Goal: Task Accomplishment & Management: Use online tool/utility

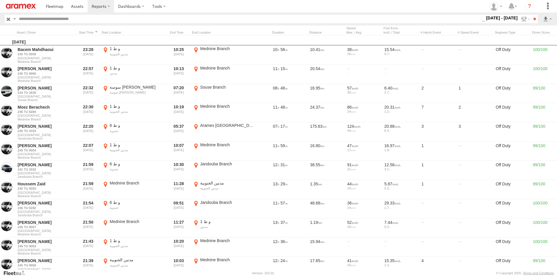
click at [0, 0] on span "[GEOGRAPHIC_DATA]" at bounding box center [0, 0] width 0 height 0
click at [0, 0] on span "All Assets" at bounding box center [0, 0] width 0 height 0
click at [518, 21] on label at bounding box center [524, 19] width 12 height 8
click at [0, 0] on span "[GEOGRAPHIC_DATA]" at bounding box center [0, 0] width 0 height 0
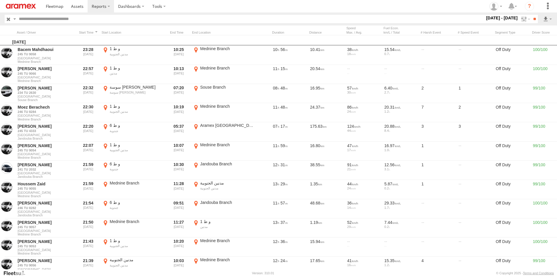
click at [0, 0] on span "All Assets" at bounding box center [0, 0] width 0 height 0
click at [536, 20] on input "**" at bounding box center [534, 19] width 7 height 8
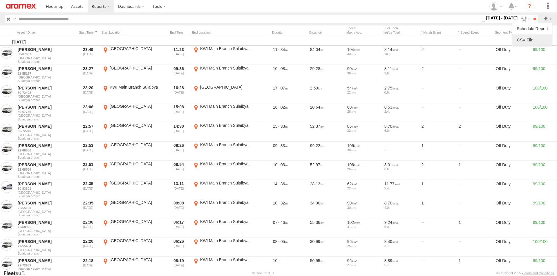
click at [537, 37] on link at bounding box center [531, 40] width 35 height 9
drag, startPoint x: 449, startPoint y: 18, endPoint x: 438, endPoint y: 18, distance: 11.0
click at [0, 0] on span "All Assets" at bounding box center [0, 0] width 0 height 0
click at [0, 0] on span "[GEOGRAPHIC_DATA]" at bounding box center [0, 0] width 0 height 0
click at [0, 0] on span "All Assets" at bounding box center [0, 0] width 0 height 0
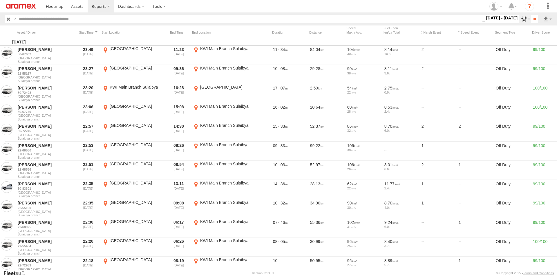
click at [519, 17] on label at bounding box center [524, 19] width 12 height 8
click at [0, 0] on span "[GEOGRAPHIC_DATA]" at bounding box center [0, 0] width 0 height 0
click at [0, 0] on span "All Assets" at bounding box center [0, 0] width 0 height 0
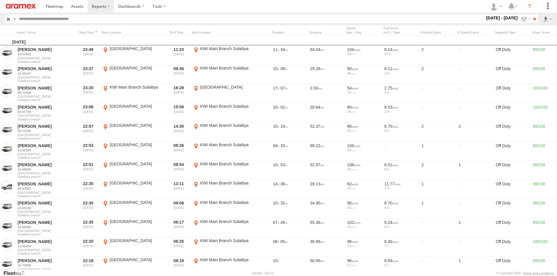
click at [0, 0] on span "DOH Freight" at bounding box center [0, 0] width 0 height 0
click at [531, 19] on input "**" at bounding box center [534, 19] width 7 height 8
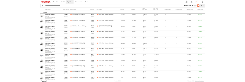
scroll to position [0, 0]
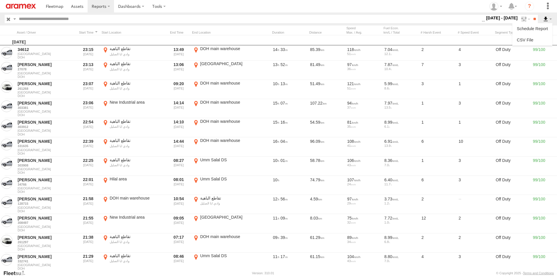
click at [548, 18] on label at bounding box center [547, 19] width 10 height 8
click at [532, 40] on link at bounding box center [531, 40] width 35 height 9
click at [0, 0] on span "All Assets" at bounding box center [0, 0] width 0 height 0
click at [433, 19] on input "text" at bounding box center [249, 19] width 465 height 8
click at [0, 0] on span "[GEOGRAPHIC_DATA]" at bounding box center [0, 0] width 0 height 0
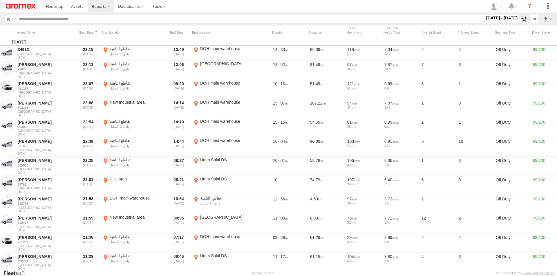
click at [522, 16] on label at bounding box center [524, 19] width 12 height 8
click at [0, 0] on span "All Assets" at bounding box center [0, 0] width 0 height 0
click at [0, 0] on div "BAH - [GEOGRAPHIC_DATA]" at bounding box center [0, 0] width 0 height 0
click at [0, 0] on span "BAH - [GEOGRAPHIC_DATA]" at bounding box center [0, 0] width 0 height 0
click at [534, 19] on input "**" at bounding box center [534, 19] width 7 height 8
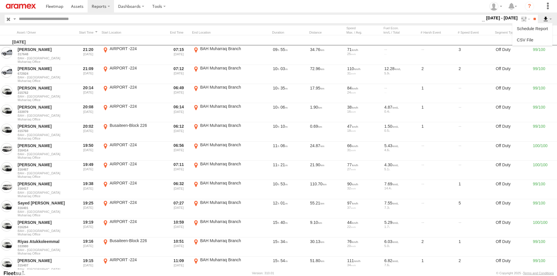
click at [548, 17] on label at bounding box center [547, 19] width 10 height 8
click at [528, 42] on link at bounding box center [531, 40] width 35 height 9
